Goal: Information Seeking & Learning: Learn about a topic

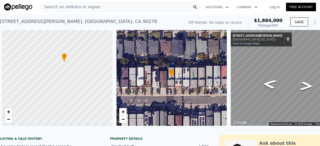
scroll to position [0, 29]
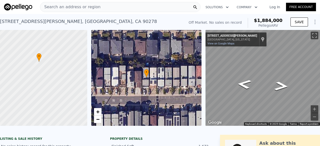
type input "$ 1,884,000"
type input "$ 0"
type input "$ 30,002"
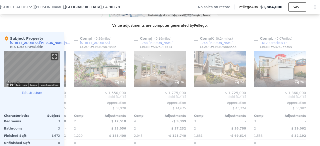
scroll to position [468, 0]
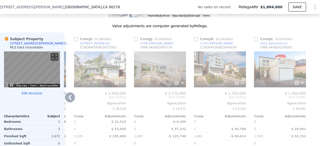
click at [142, 86] on div "36" at bounding box center [160, 83] width 48 height 5
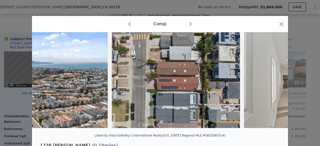
scroll to position [0, 4928]
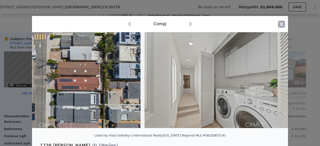
click at [279, 27] on icon "button" at bounding box center [281, 24] width 7 height 7
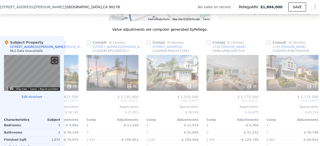
scroll to position [0, 434]
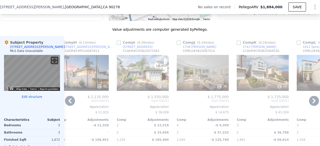
click at [140, 63] on div "23" at bounding box center [143, 73] width 52 height 36
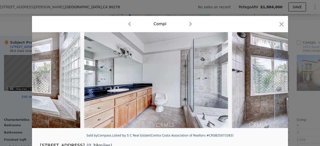
scroll to position [0, 2120]
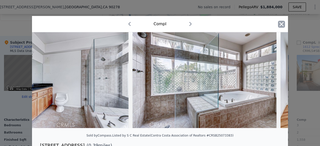
click at [280, 25] on icon "button" at bounding box center [282, 24] width 4 height 4
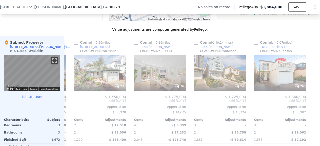
scroll to position [0, 480]
click at [275, 85] on div "26" at bounding box center [280, 73] width 52 height 36
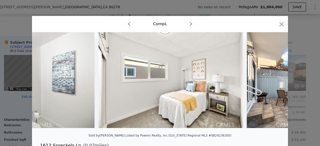
scroll to position [0, 3597]
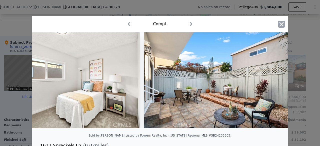
click at [279, 24] on icon "button" at bounding box center [281, 24] width 7 height 7
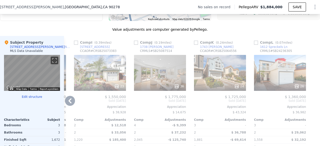
click at [296, 91] on div at bounding box center [280, 86] width 52 height 9
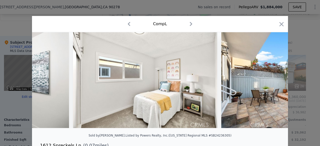
scroll to position [0, 3597]
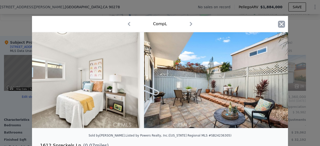
click at [280, 24] on icon "button" at bounding box center [282, 24] width 4 height 4
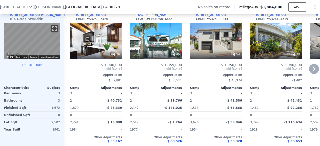
scroll to position [496, 0]
click at [171, 47] on div "45" at bounding box center [156, 41] width 52 height 36
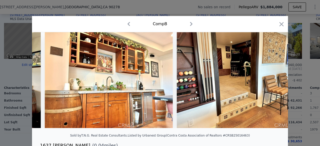
scroll to position [0, 2635]
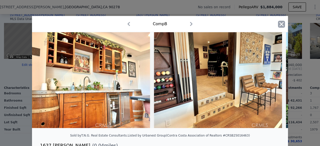
click at [281, 24] on icon "button" at bounding box center [281, 24] width 7 height 7
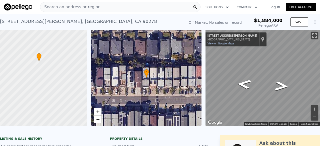
click at [75, 5] on span "Search an address or region" at bounding box center [70, 7] width 60 height 6
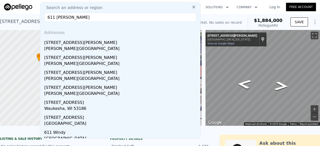
click at [63, 17] on input "611 [PERSON_NAME]" at bounding box center [120, 17] width 152 height 9
click at [58, 17] on input "611 [PERSON_NAME]" at bounding box center [120, 17] width 152 height 9
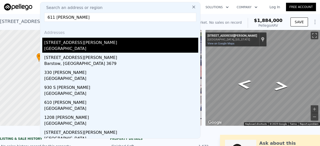
type input "611 [PERSON_NAME]"
click at [90, 45] on div "[STREET_ADDRESS][PERSON_NAME]" at bounding box center [121, 42] width 154 height 8
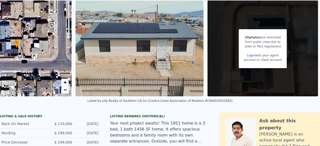
scroll to position [17, 0]
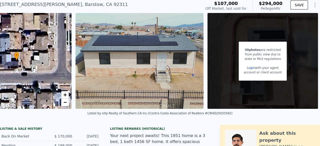
click at [146, 64] on img at bounding box center [140, 61] width 128 height 96
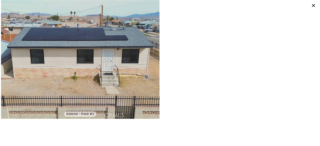
click at [314, 6] on icon at bounding box center [313, 5] width 3 height 3
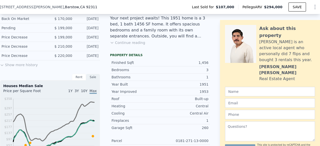
scroll to position [133, 0]
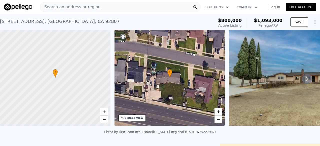
click at [195, 134] on div "Listed by First Team Real Estate (California Regional MLS #PW25227982)" at bounding box center [160, 133] width 112 height 4
copy div "PW25227982"
click at [67, 7] on span "Search an address or region" at bounding box center [70, 7] width 60 height 6
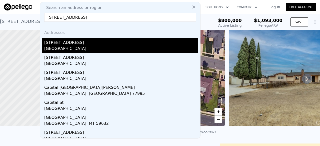
type input "690 capital st"
click at [56, 49] on div "Costa Mesa, CA 92627" at bounding box center [121, 49] width 154 height 7
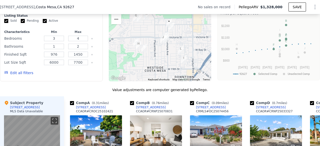
scroll to position [464, 0]
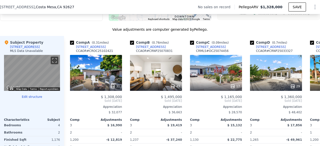
click at [212, 91] on div at bounding box center [216, 86] width 52 height 9
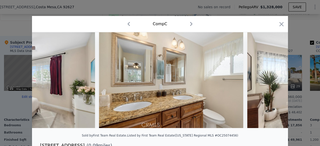
scroll to position [0, 1624]
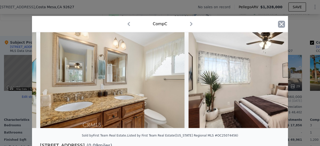
click at [278, 23] on icon "button" at bounding box center [281, 24] width 7 height 7
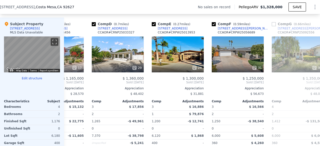
scroll to position [0, 158]
click at [198, 43] on div "24" at bounding box center [178, 55] width 52 height 36
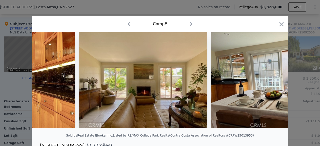
scroll to position [0, 907]
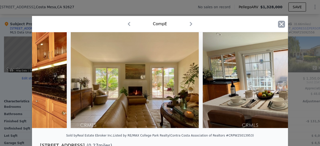
click at [280, 23] on icon "button" at bounding box center [282, 24] width 4 height 4
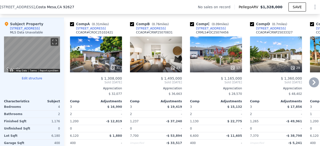
click at [168, 69] on div "43" at bounding box center [156, 68] width 48 height 5
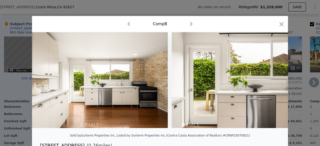
scroll to position [0, 1310]
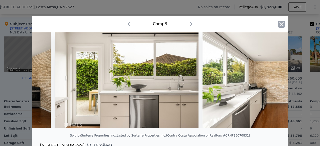
click at [280, 22] on icon "button" at bounding box center [281, 24] width 7 height 7
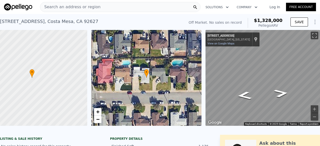
click at [61, 10] on span "Search an address or region" at bounding box center [70, 7] width 60 height 6
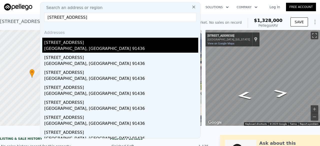
type input "4846 Gaviota Ave, Encino, CA 91436"
click at [81, 42] on div "[STREET_ADDRESS]" at bounding box center [121, 42] width 154 height 8
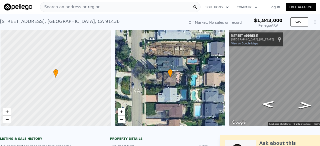
scroll to position [0, 2]
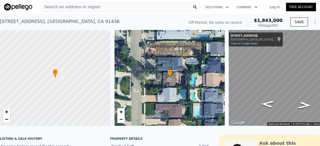
click at [83, 6] on span "Search an address or region" at bounding box center [70, 7] width 60 height 6
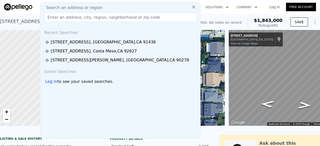
click at [65, 15] on input "text" at bounding box center [120, 17] width 152 height 9
